Goal: Check status

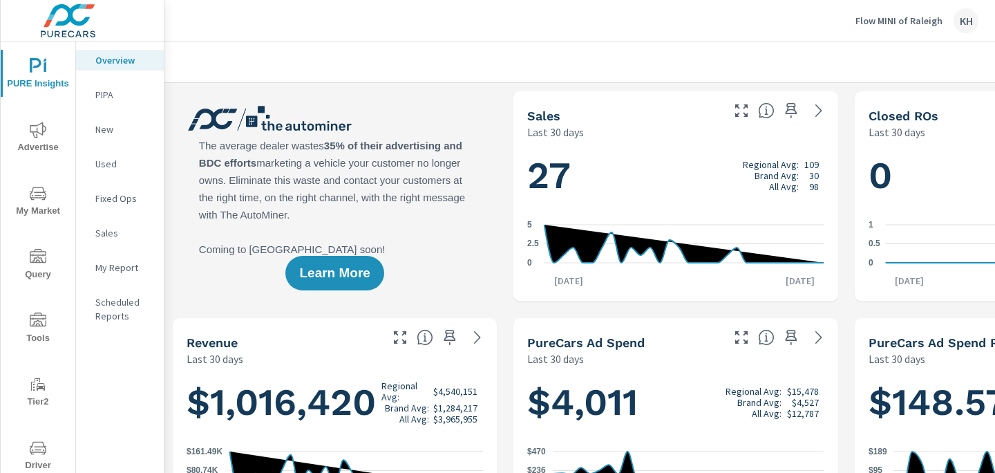
scroll to position [36, 0]
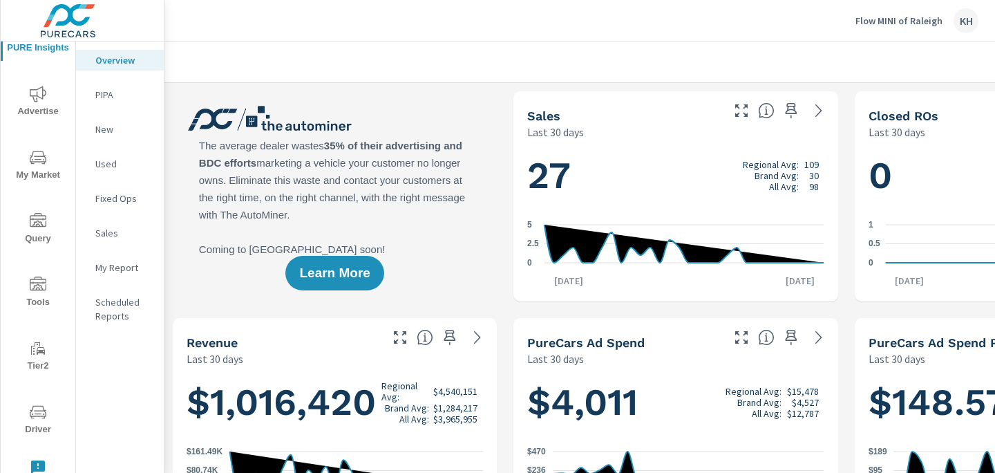
click at [30, 413] on icon "nav menu" at bounding box center [38, 411] width 17 height 13
